Goal: Obtain resource: Obtain resource

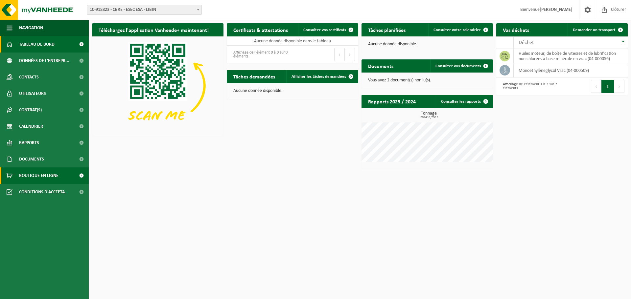
click at [44, 176] on span "Boutique en ligne" at bounding box center [38, 175] width 39 height 16
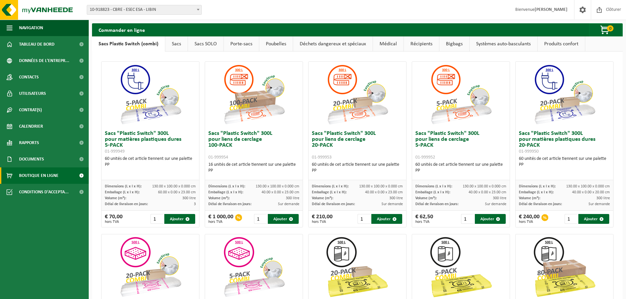
click at [328, 43] on link "Déchets dangereux et spéciaux" at bounding box center [332, 43] width 79 height 15
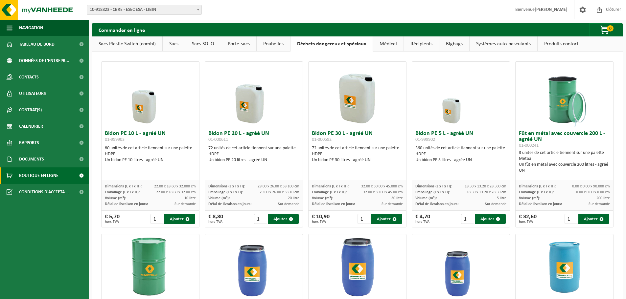
click at [385, 45] on link "Médical" at bounding box center [388, 43] width 31 height 15
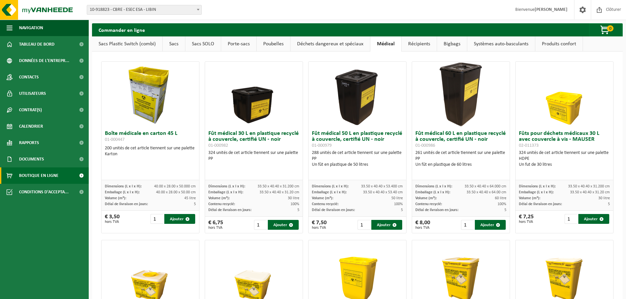
click at [412, 45] on link "Récipients" at bounding box center [418, 43] width 35 height 15
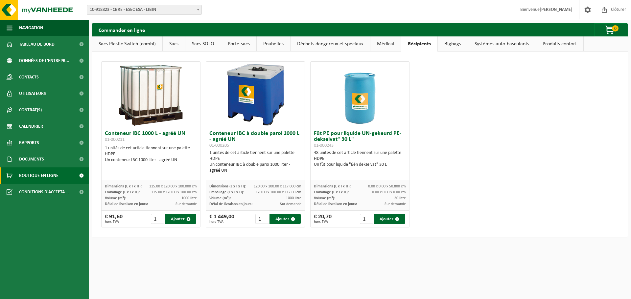
click at [454, 44] on link "Bigbags" at bounding box center [452, 43] width 30 height 15
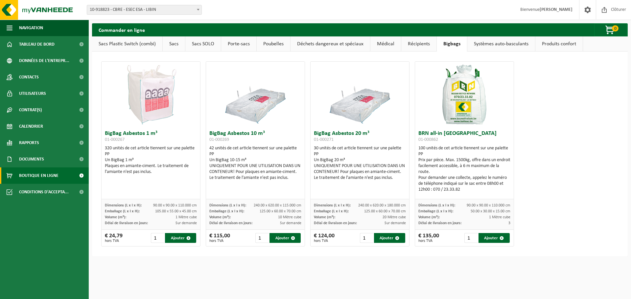
click at [506, 47] on link "Systèmes auto-basculants" at bounding box center [501, 43] width 68 height 15
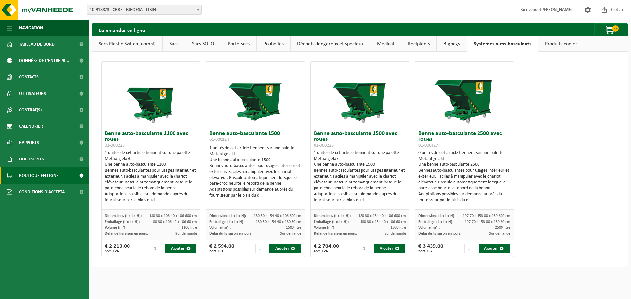
click at [558, 47] on link "Produits confort" at bounding box center [561, 43] width 47 height 15
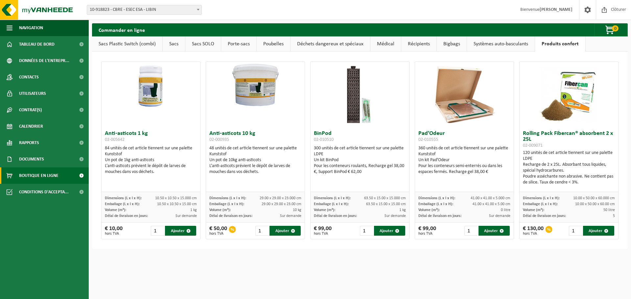
click at [130, 43] on link "Sacs Plastic Switch (combi)" at bounding box center [127, 43] width 70 height 15
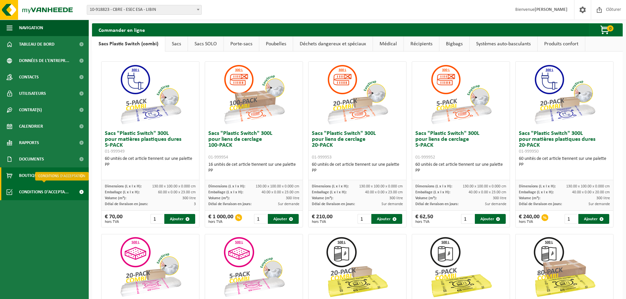
click at [32, 189] on span "Conditions d'accepta..." at bounding box center [44, 192] width 50 height 16
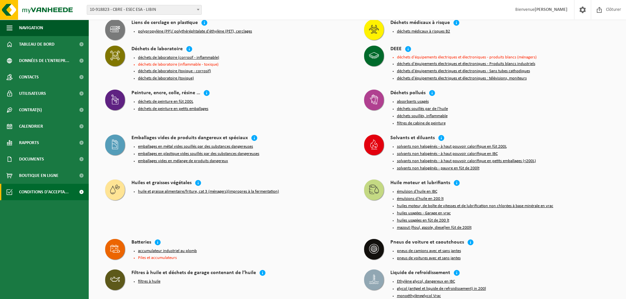
scroll to position [482, 0]
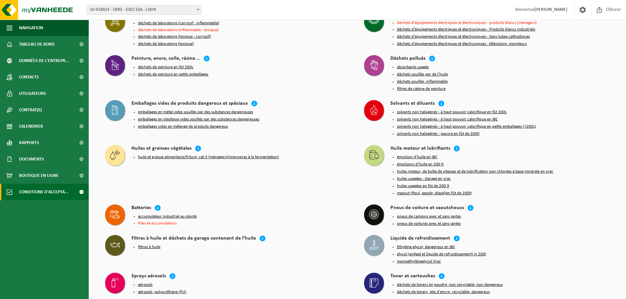
click at [193, 155] on button "huile et graisse alimentaire/friture, cat 3 (ménagers)(impropres à la fermentat…" at bounding box center [208, 157] width 141 height 5
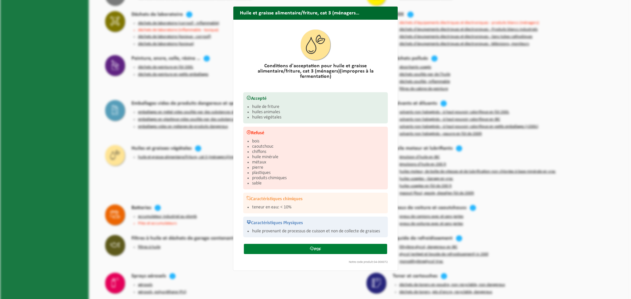
click at [303, 244] on link "PDF" at bounding box center [315, 249] width 143 height 10
click at [377, 19] on button "Fermer" at bounding box center [382, 25] width 30 height 13
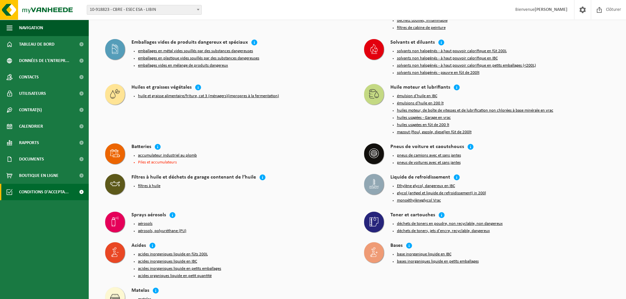
scroll to position [499, 0]
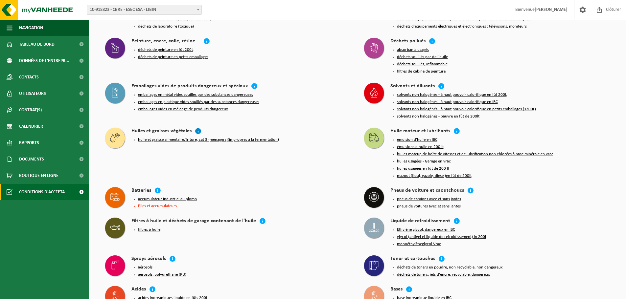
click at [196, 128] on icon at bounding box center [198, 131] width 7 height 7
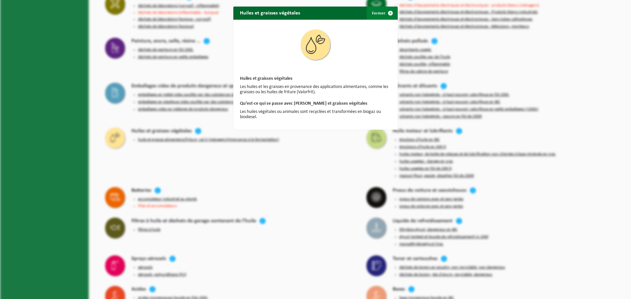
click at [386, 11] on span "button" at bounding box center [390, 13] width 13 height 13
